Goal: Task Accomplishment & Management: Manage account settings

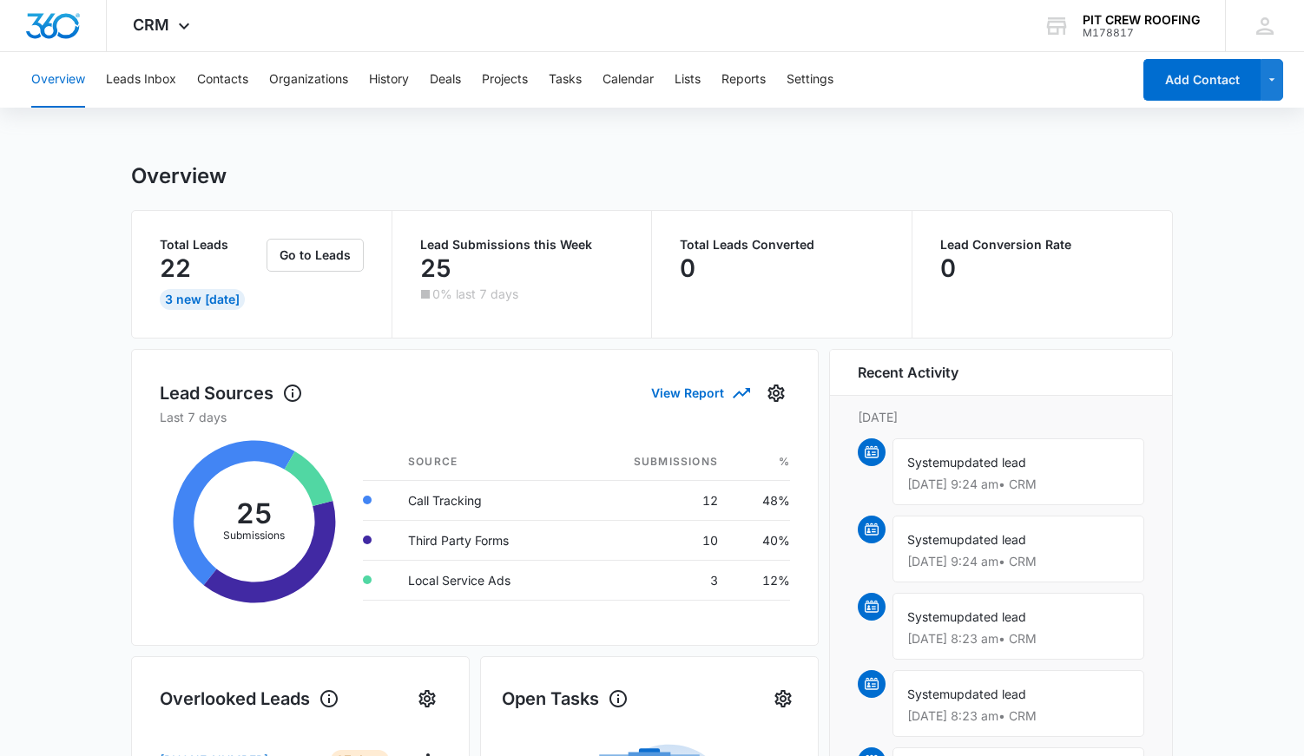
click at [318, 273] on div "Go to Leads" at bounding box center [315, 274] width 97 height 71
click at [318, 263] on button "Go to Leads" at bounding box center [315, 255] width 97 height 33
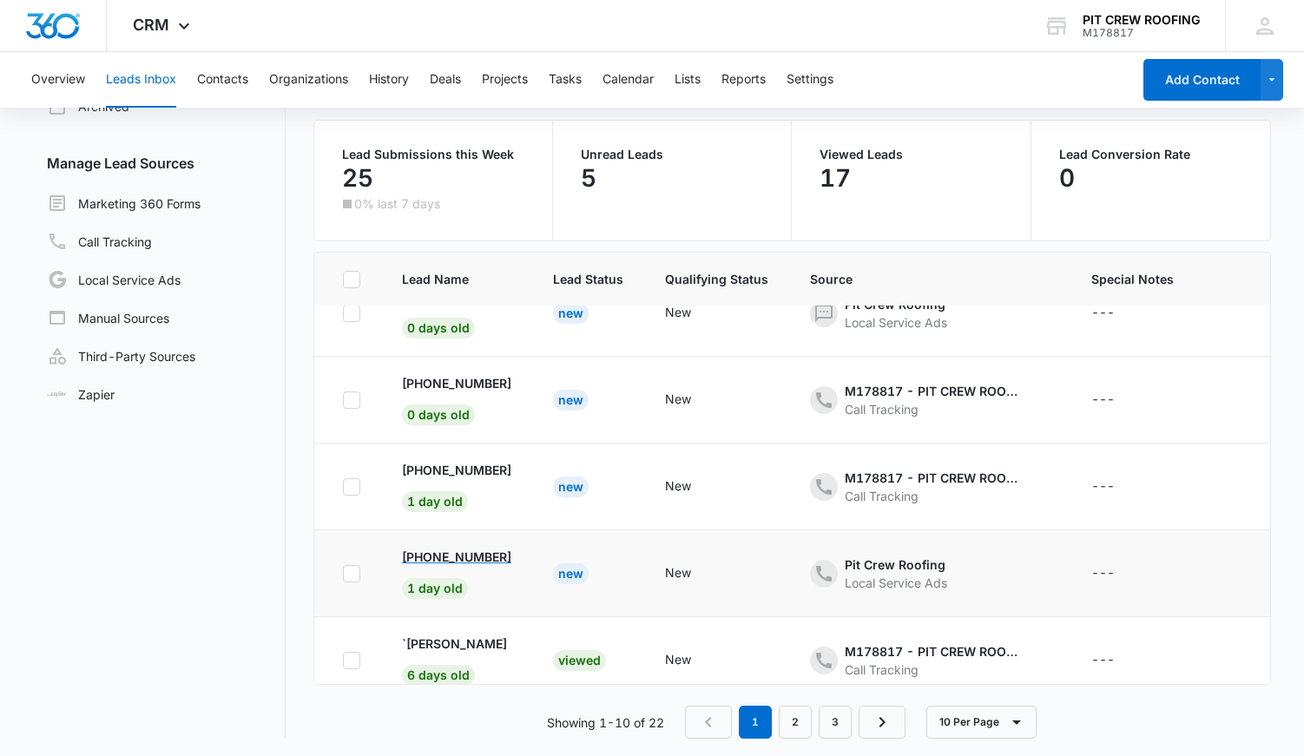
scroll to position [140, 0]
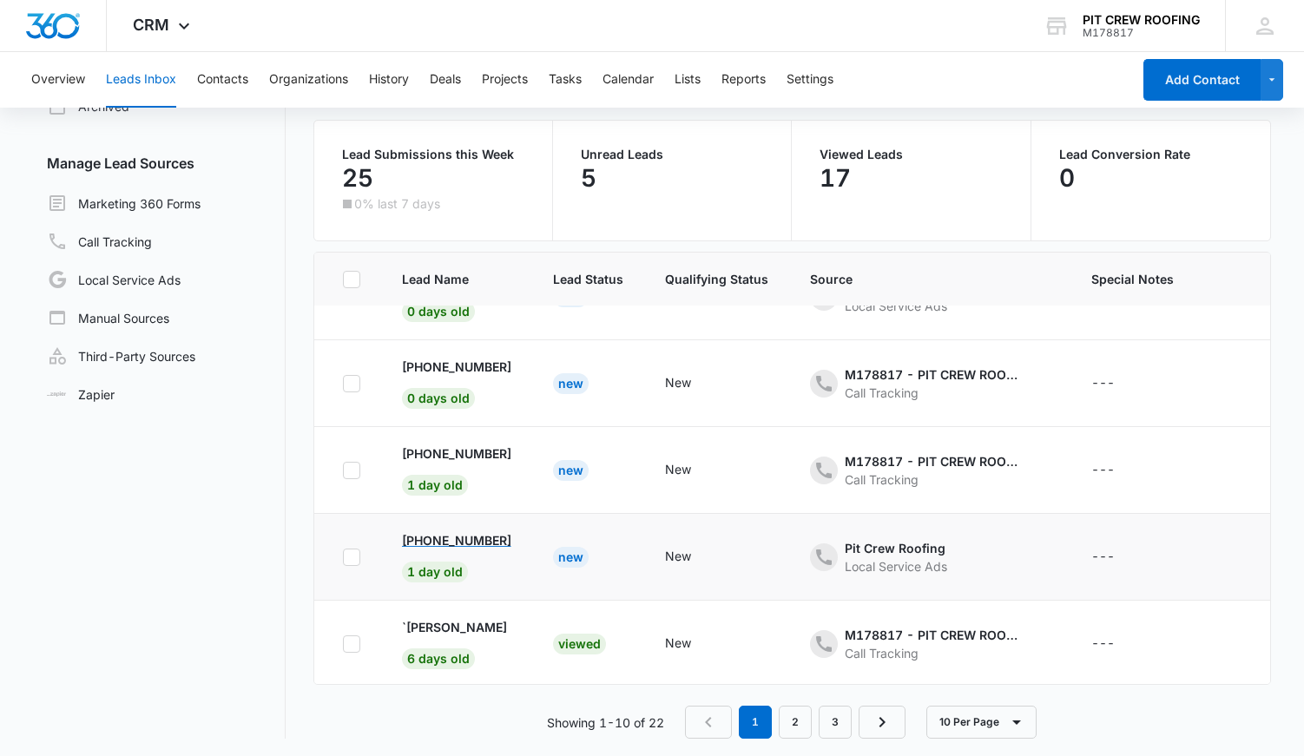
click at [503, 543] on p "[PHONE_NUMBER]" at bounding box center [456, 540] width 109 height 18
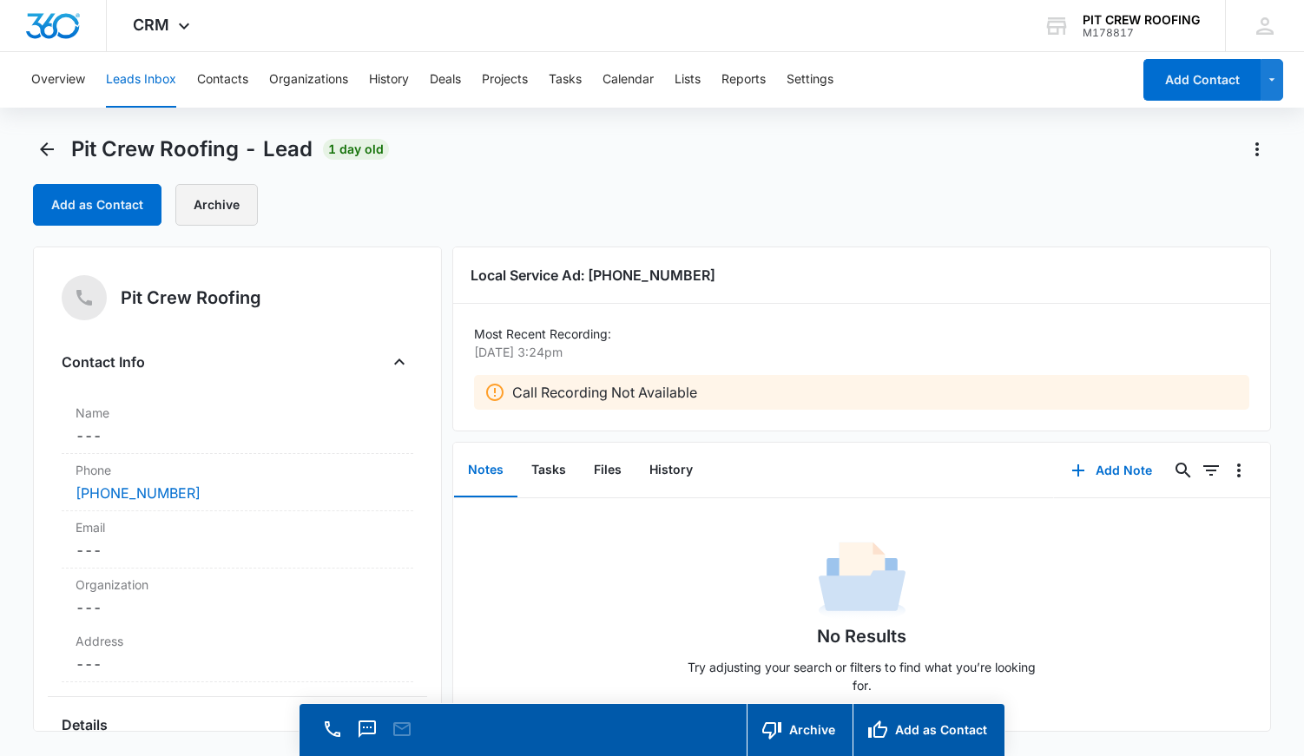
click at [216, 198] on button "Archive" at bounding box center [216, 205] width 82 height 42
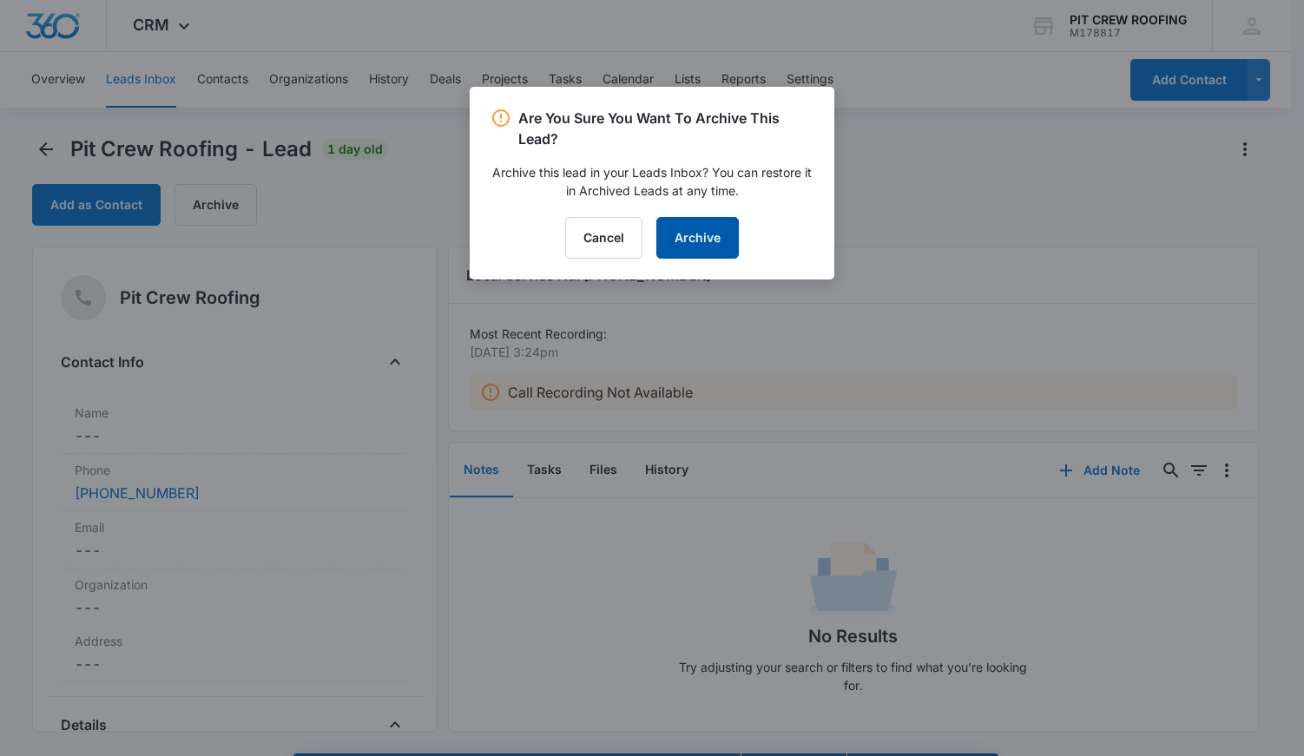
click at [714, 226] on button "Archive" at bounding box center [697, 238] width 82 height 42
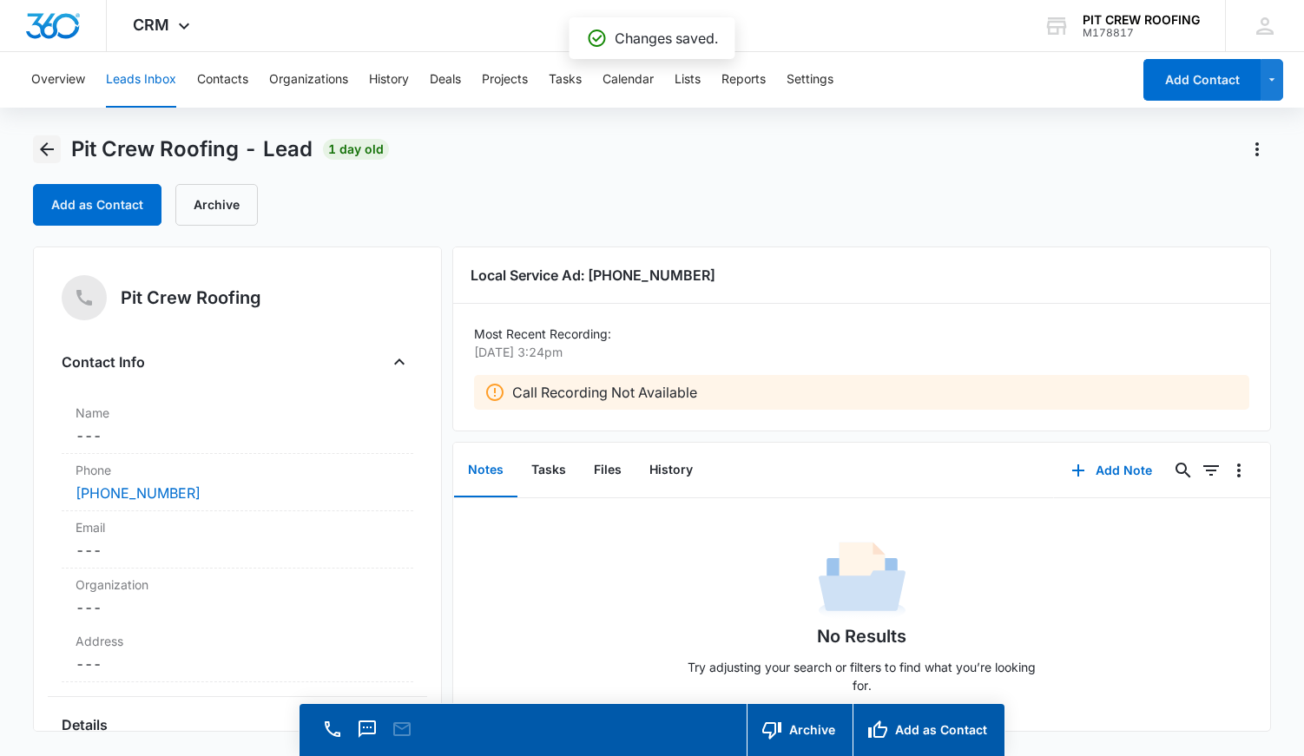
click at [42, 152] on icon "Back" at bounding box center [46, 149] width 21 height 21
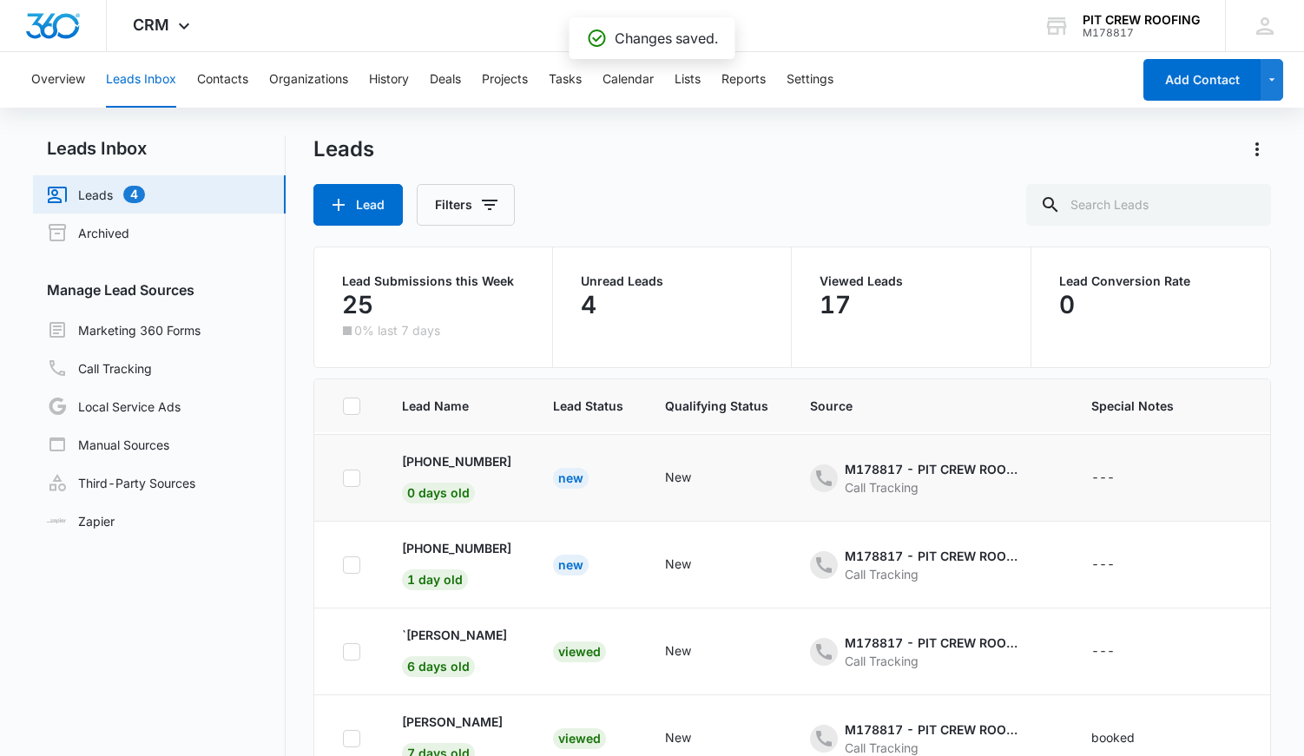
scroll to position [175, 0]
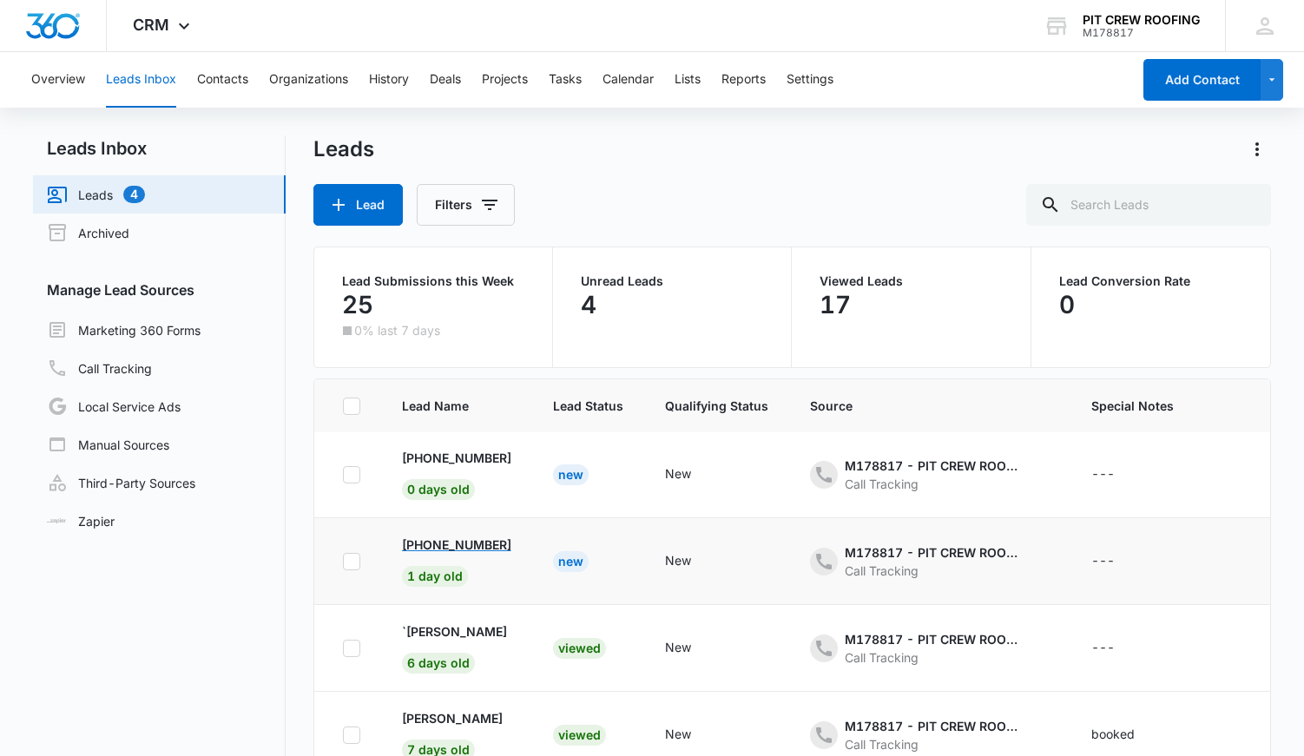
click at [445, 549] on p "[PHONE_NUMBER]" at bounding box center [456, 545] width 109 height 18
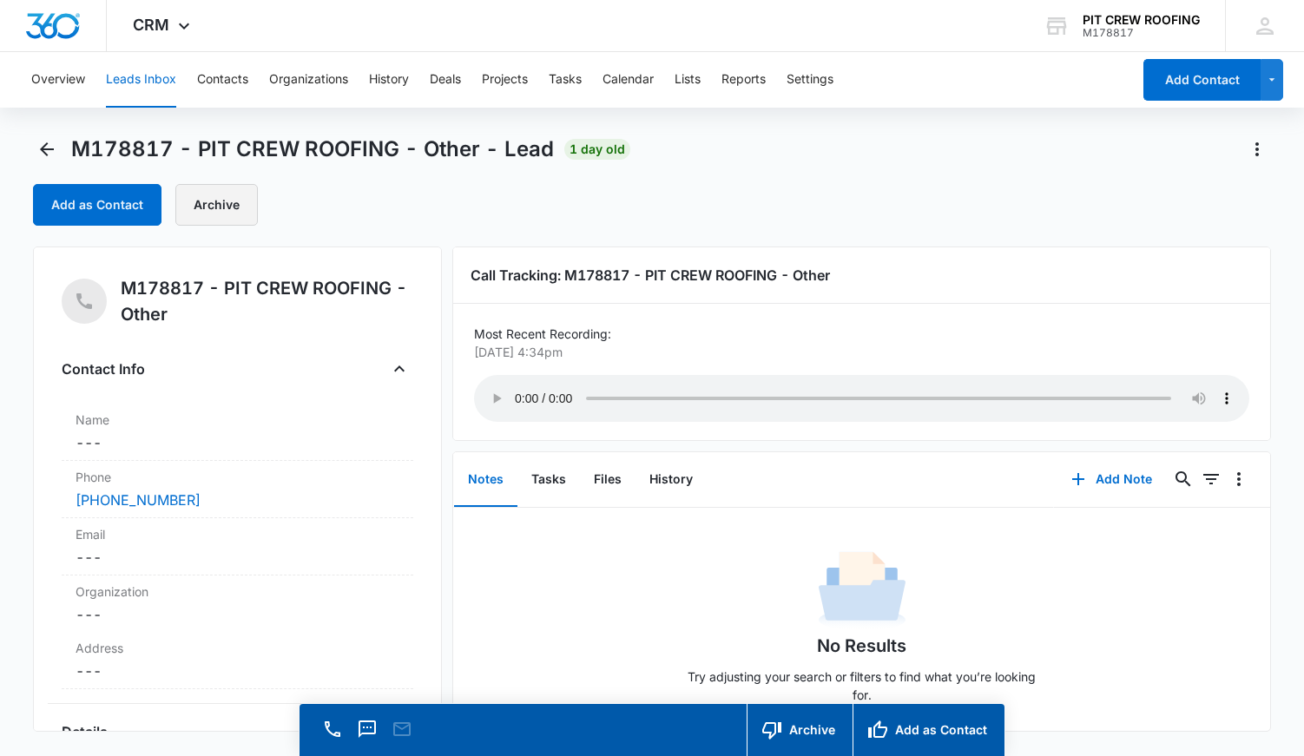
click at [198, 221] on button "Archive" at bounding box center [216, 205] width 82 height 42
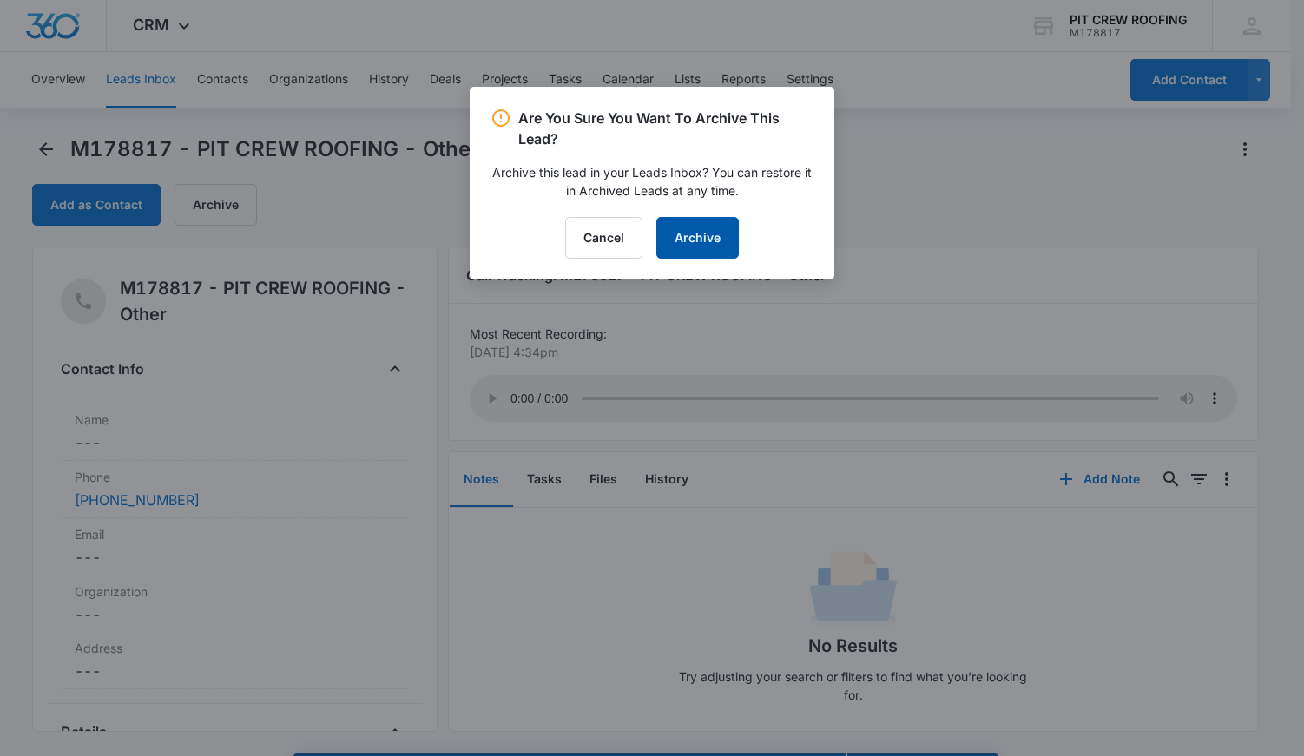
click at [667, 240] on button "Archive" at bounding box center [697, 238] width 82 height 42
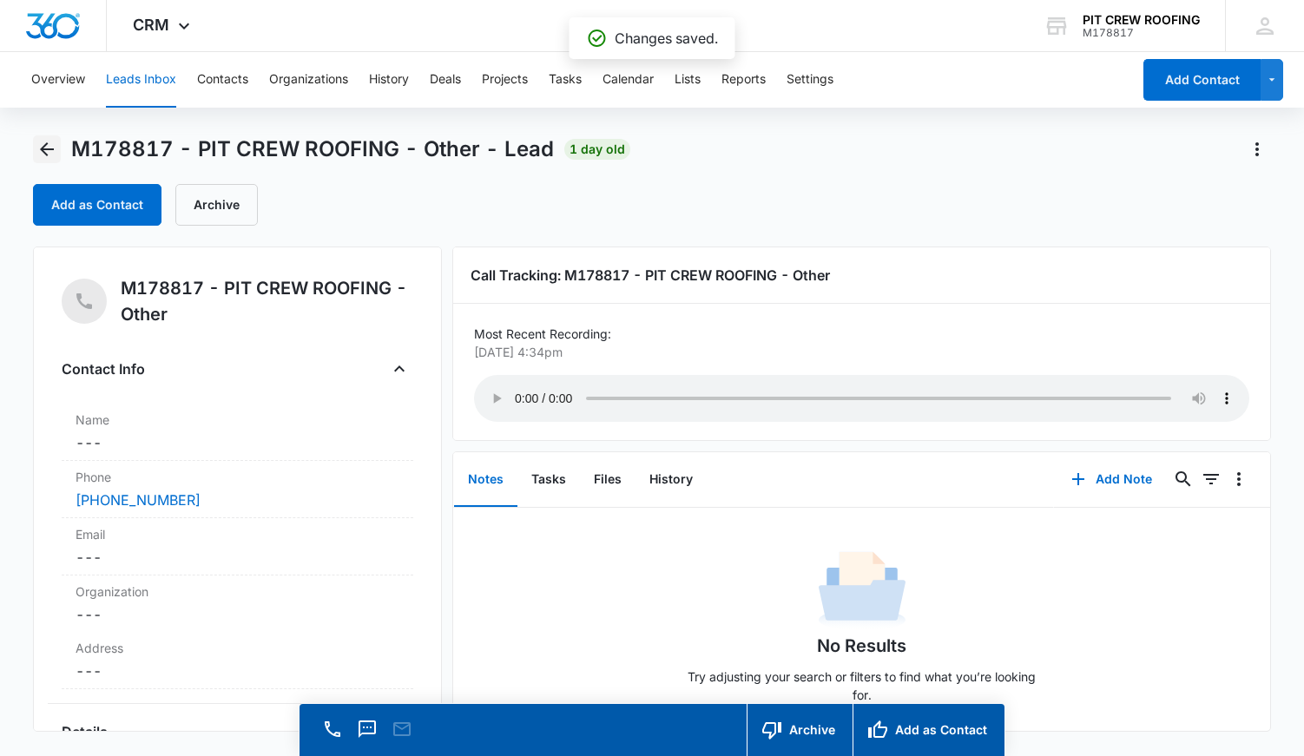
click at [56, 148] on icon "Back" at bounding box center [46, 149] width 21 height 21
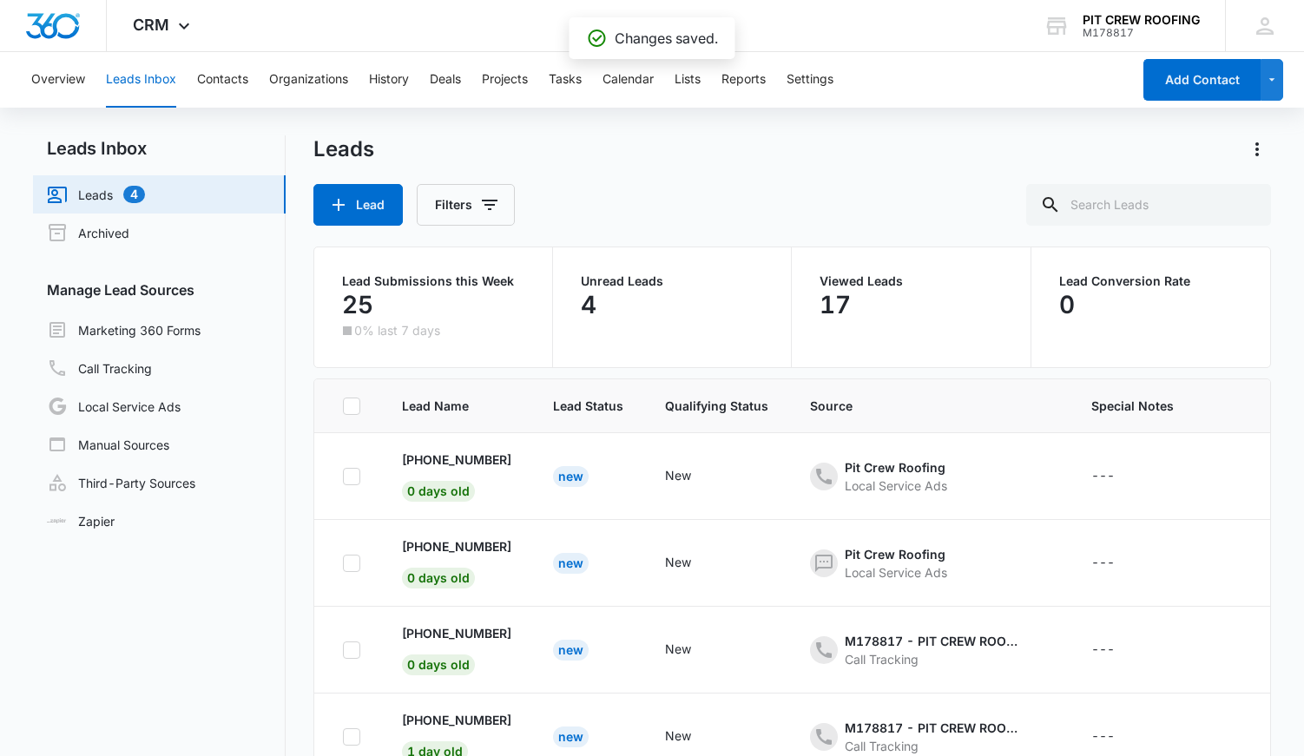
scroll to position [175, 0]
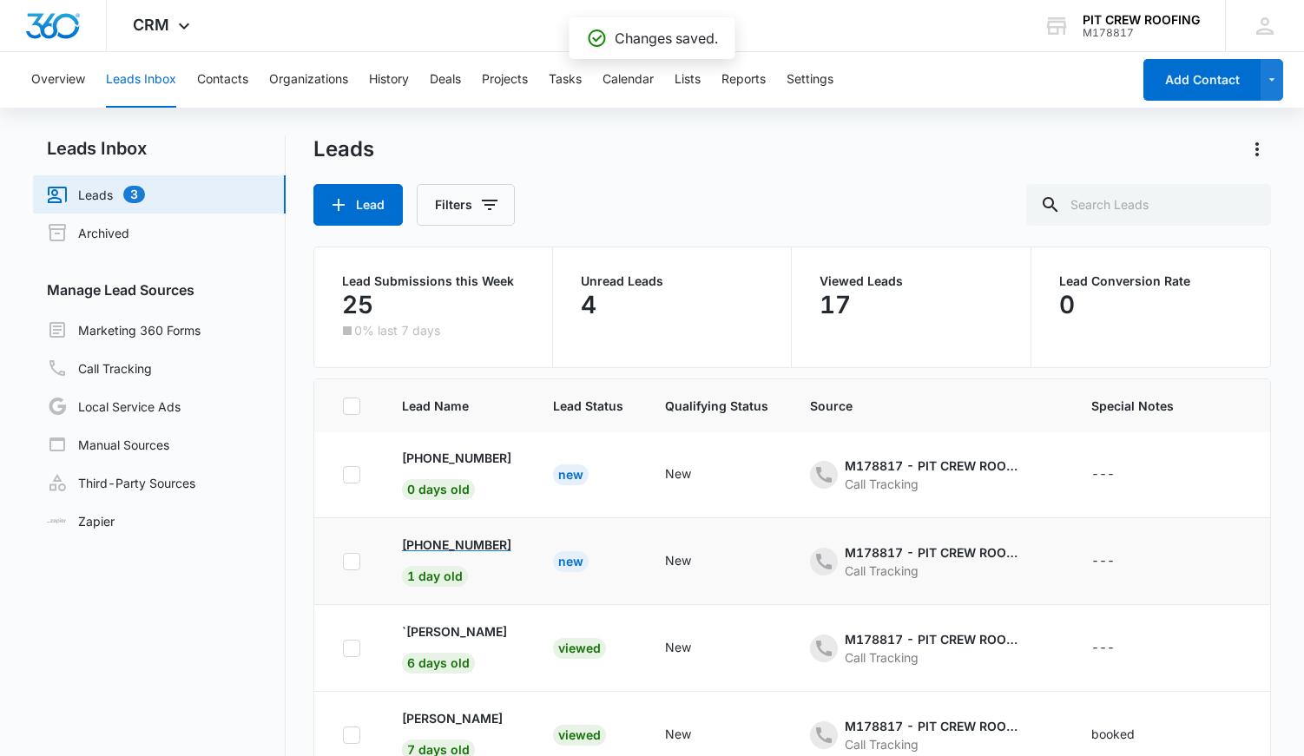
click at [510, 543] on p "[PHONE_NUMBER]" at bounding box center [456, 545] width 109 height 18
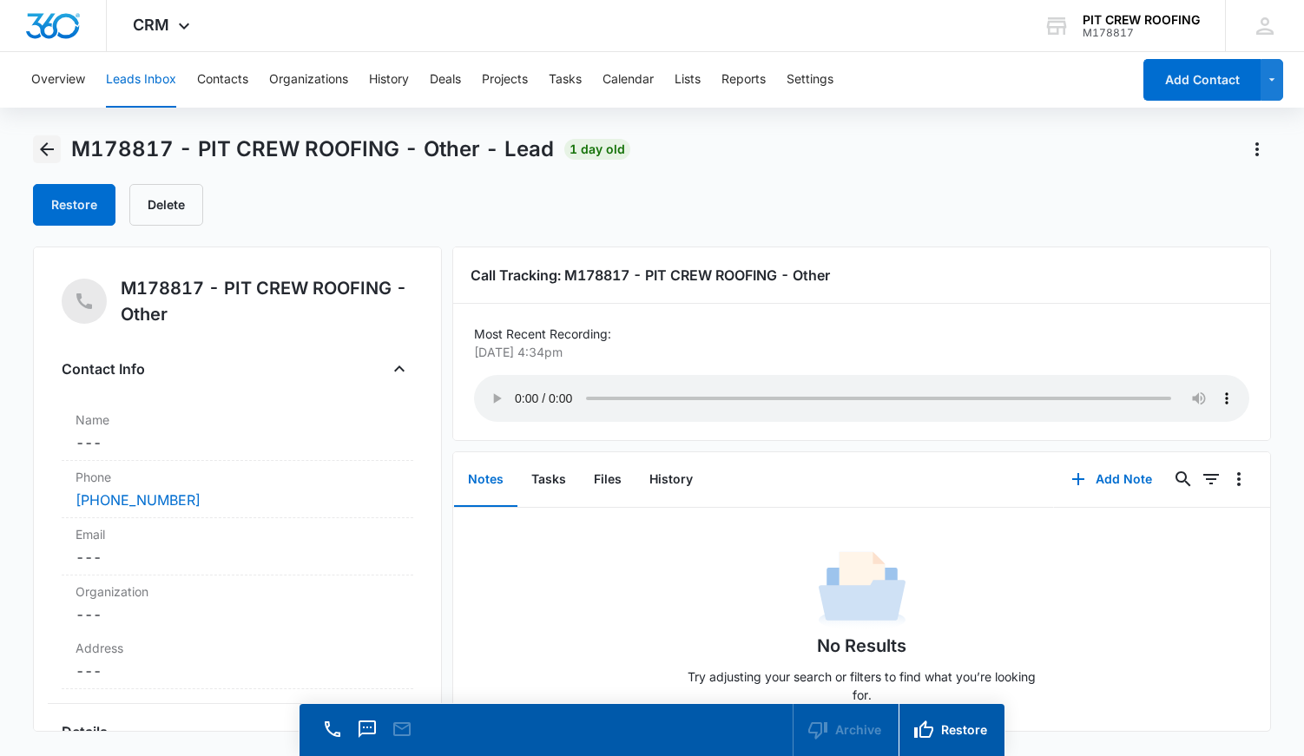
click at [48, 151] on icon "Back" at bounding box center [46, 149] width 21 height 21
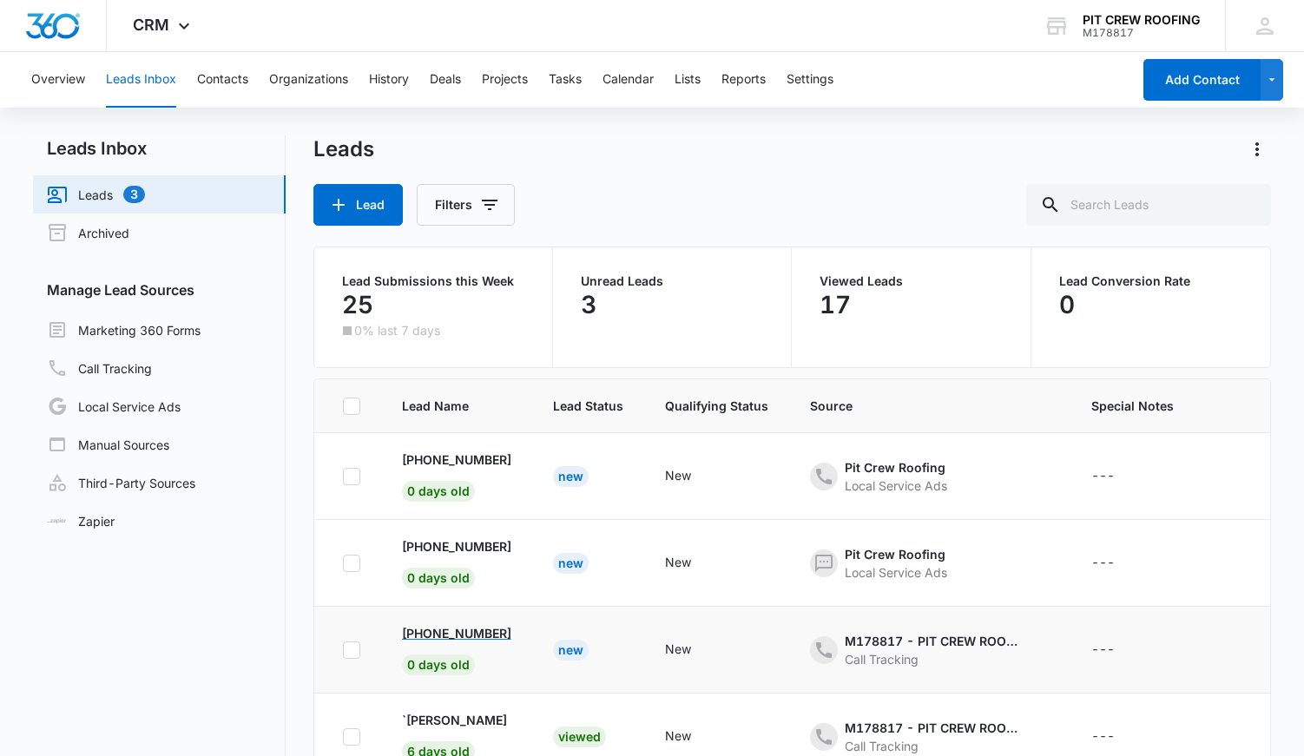
click at [510, 637] on p "[PHONE_NUMBER]" at bounding box center [456, 633] width 109 height 18
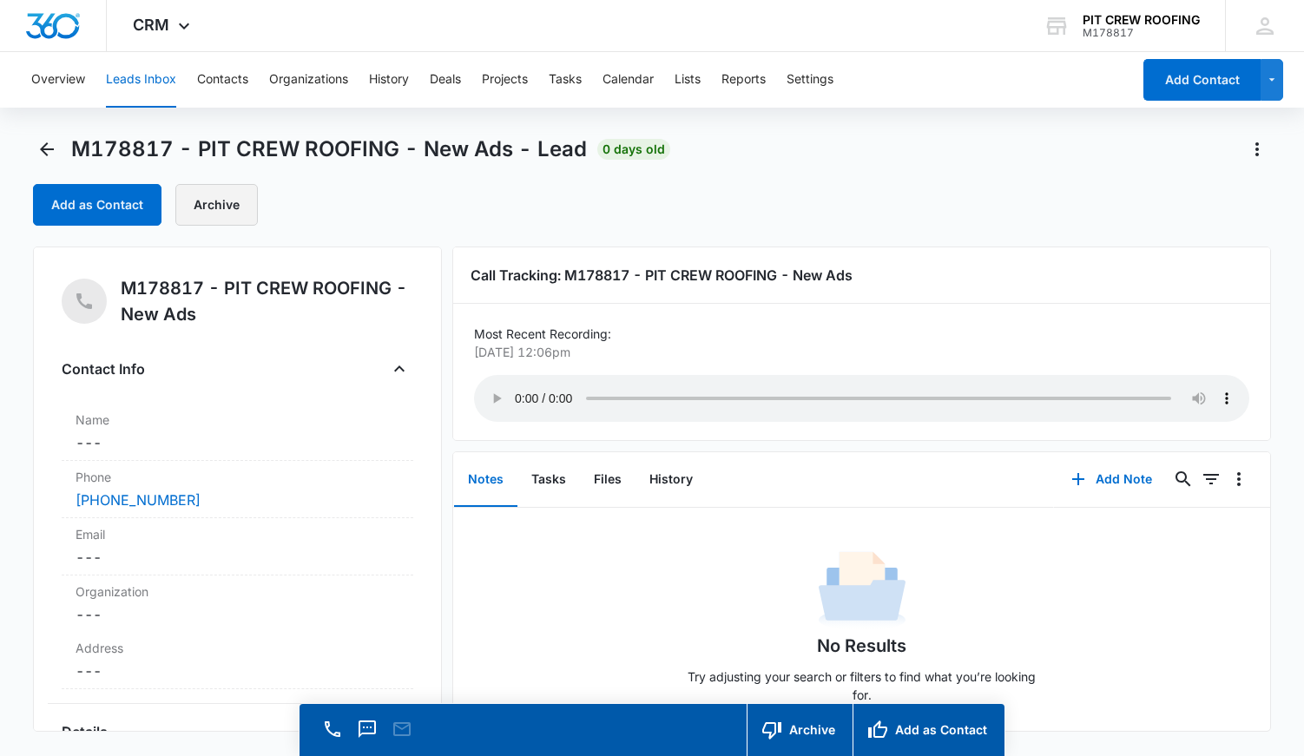
click at [234, 207] on button "Archive" at bounding box center [216, 205] width 82 height 42
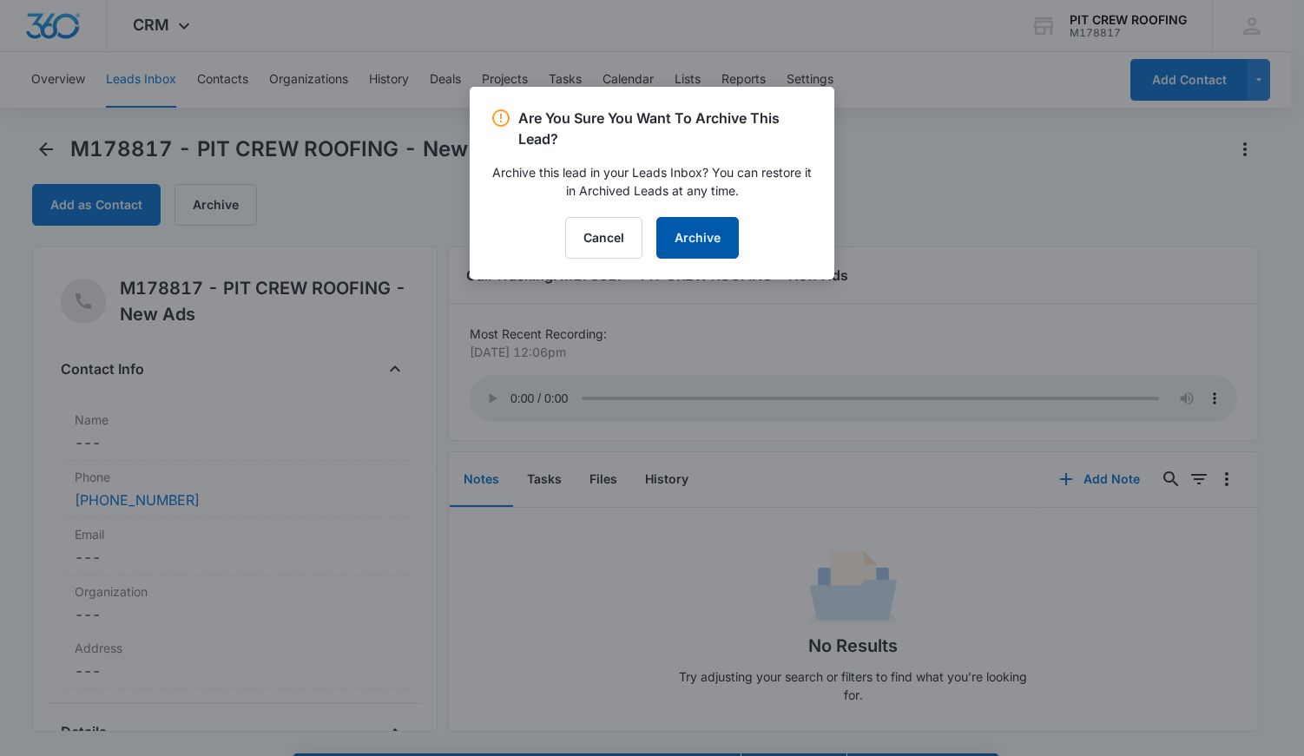
click at [729, 236] on button "Archive" at bounding box center [697, 238] width 82 height 42
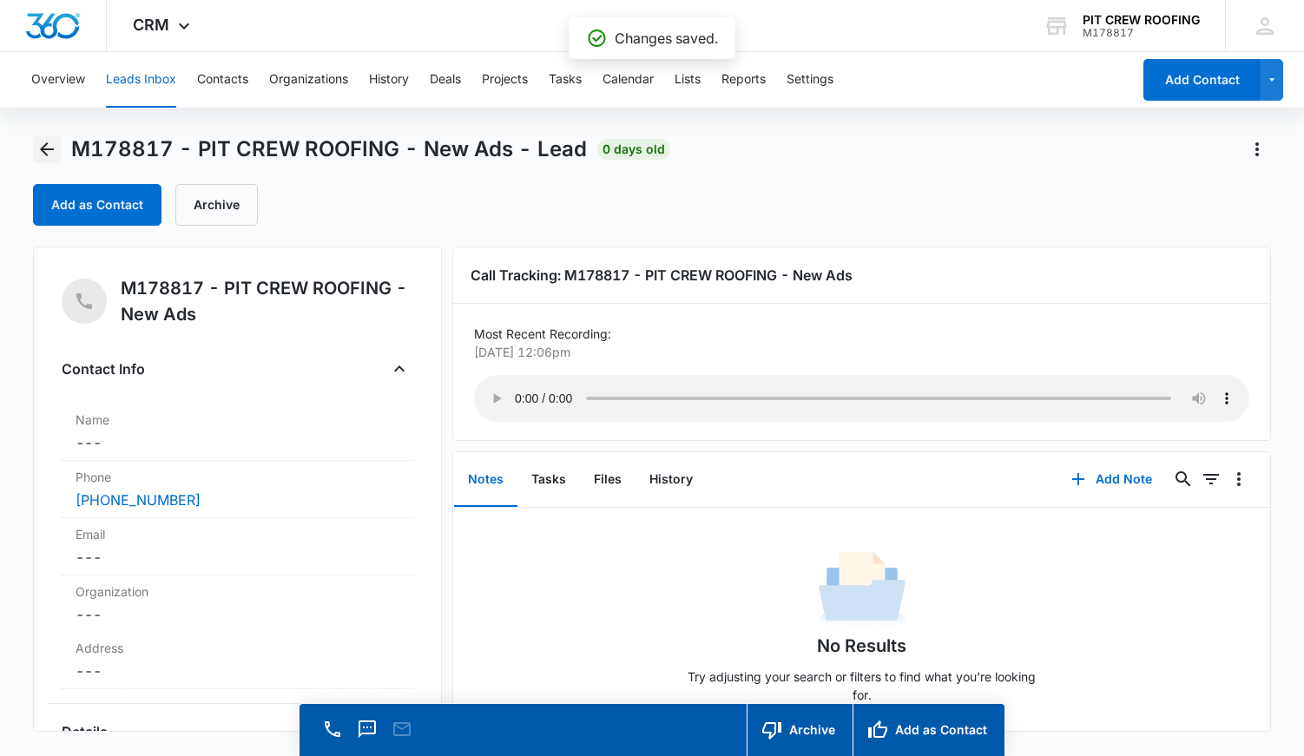
click at [41, 150] on icon "Back" at bounding box center [47, 149] width 14 height 14
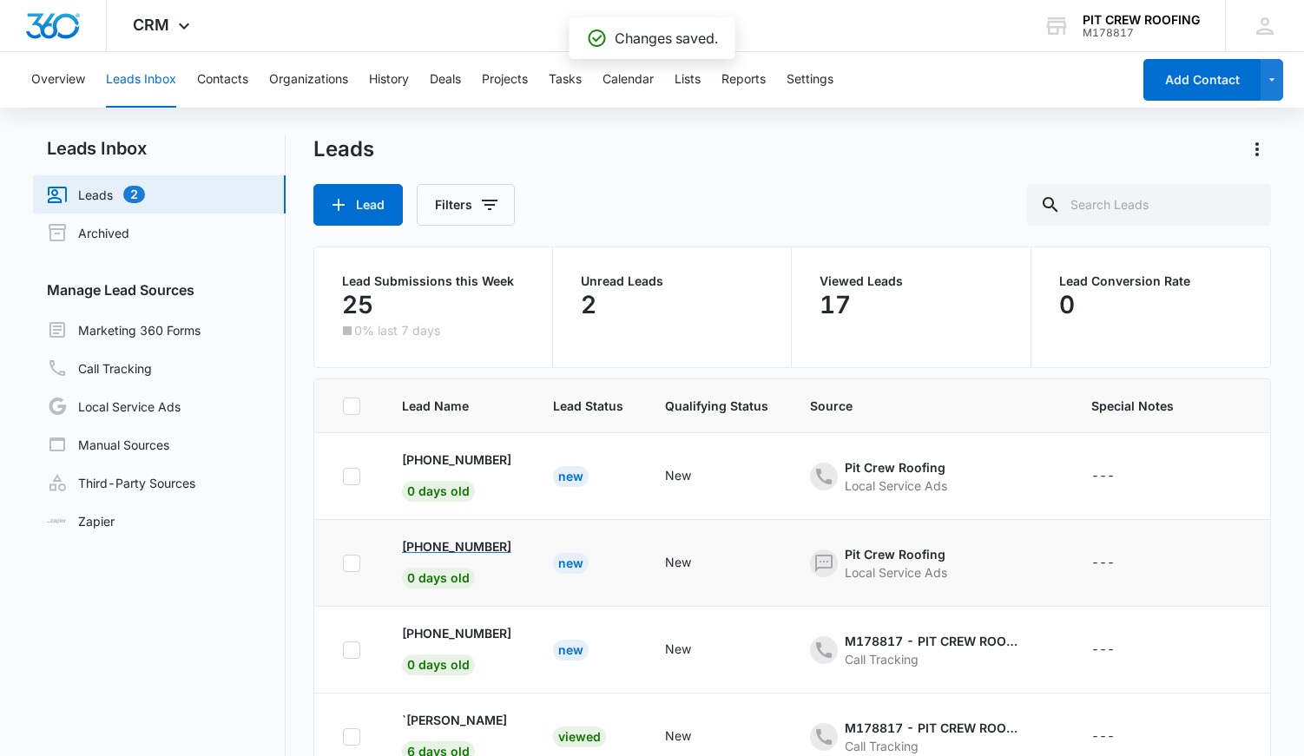
click at [492, 544] on p "[PHONE_NUMBER]" at bounding box center [456, 546] width 109 height 18
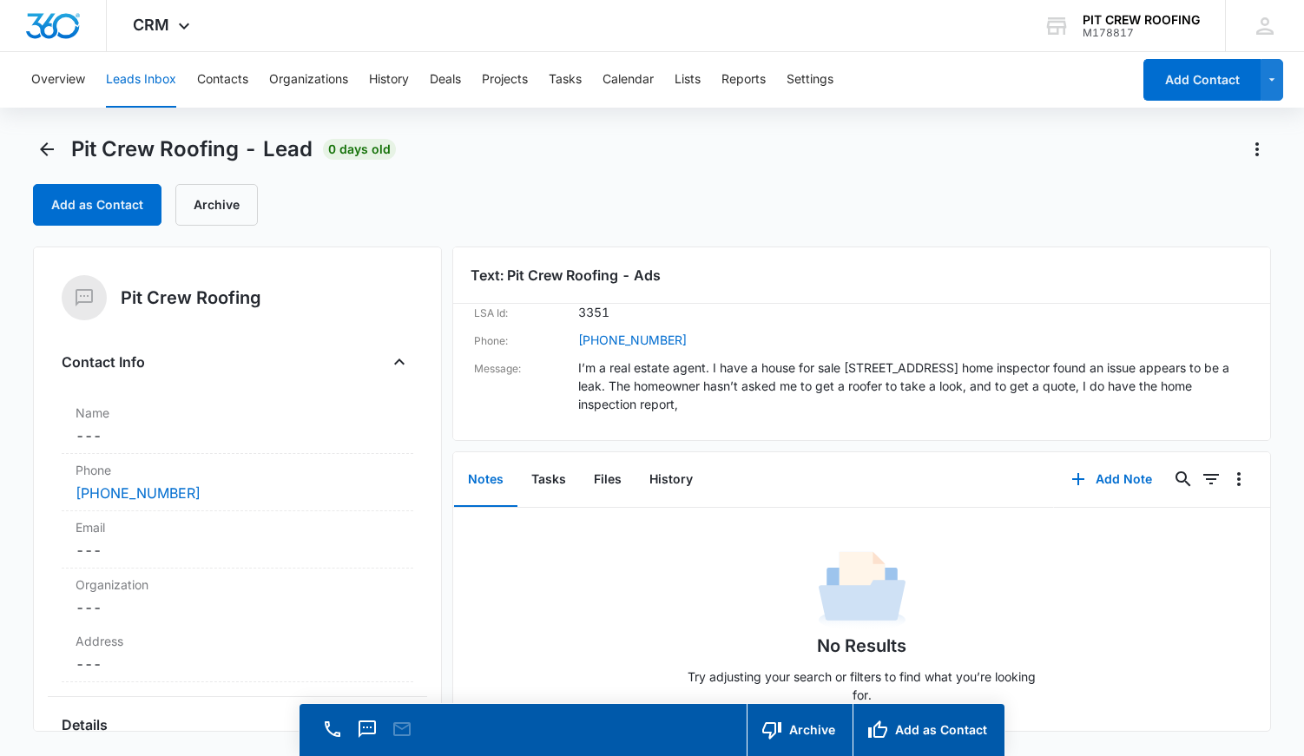
scroll to position [50, 0]
